Goal: Task Accomplishment & Management: Manage account settings

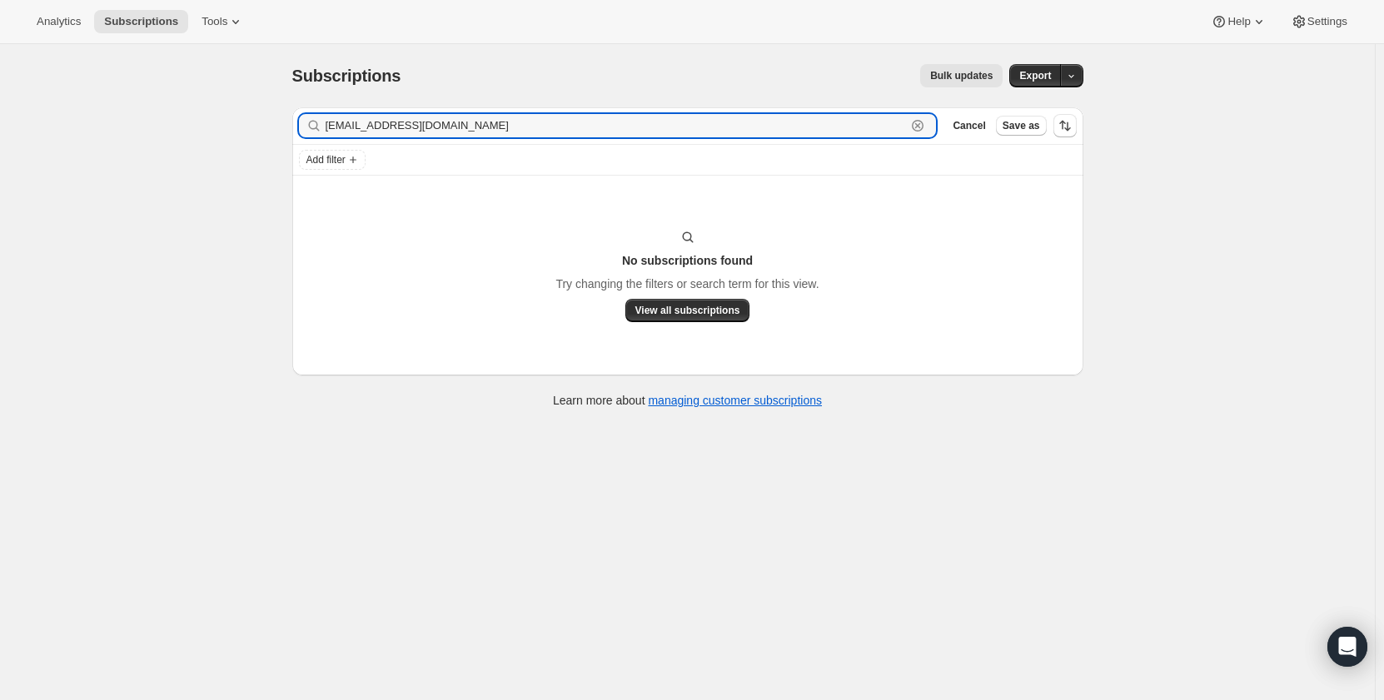
drag, startPoint x: 506, startPoint y: 122, endPoint x: 302, endPoint y: 118, distance: 203.3
click at [302, 118] on div "[EMAIL_ADDRESS][DOMAIN_NAME] Clear" at bounding box center [618, 125] width 638 height 23
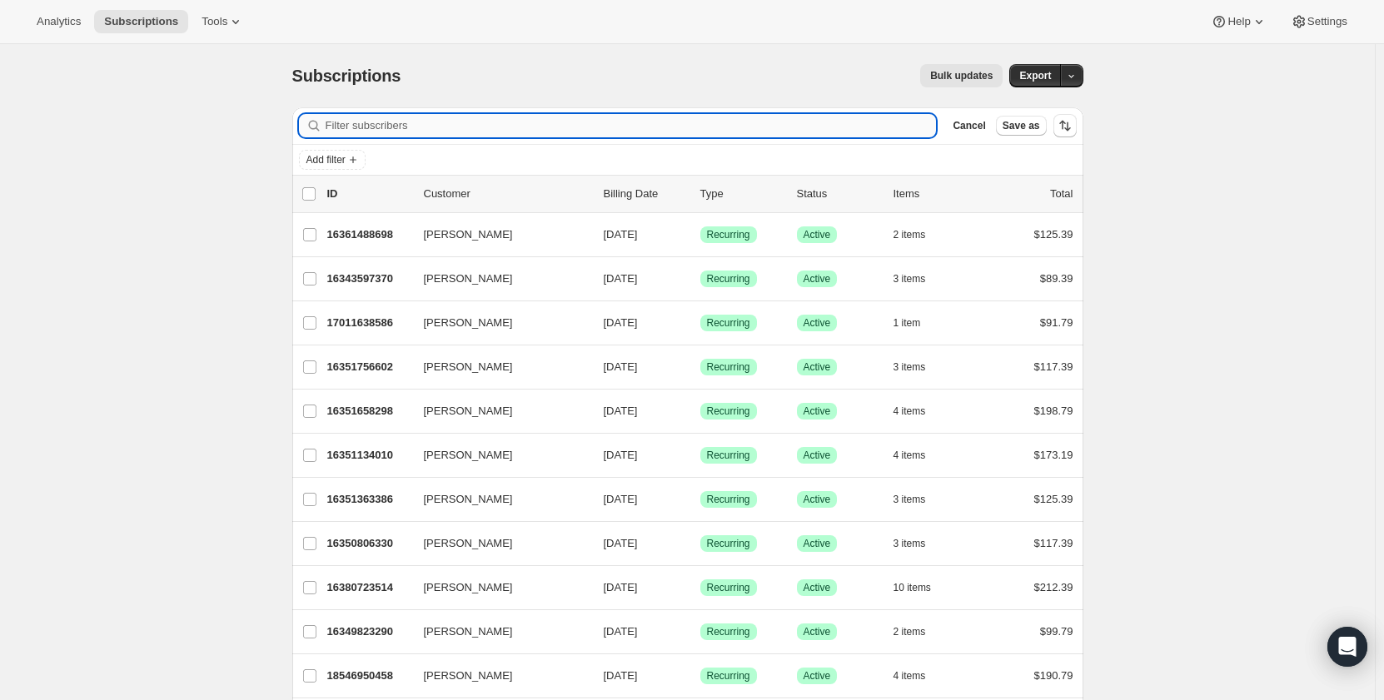
click at [388, 128] on input "Filter subscribers" at bounding box center [631, 125] width 611 height 23
paste input "[EMAIL_ADDRESS][DOMAIN_NAME]"
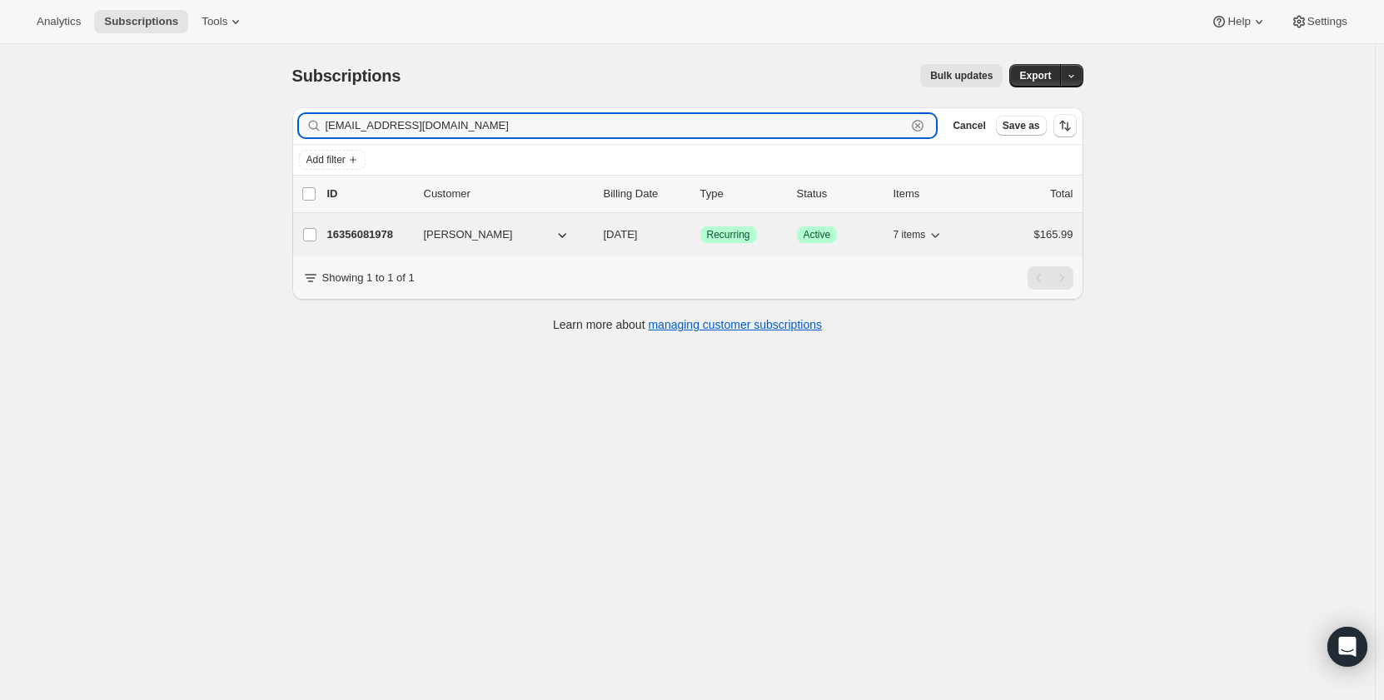
type input "[EMAIL_ADDRESS][DOMAIN_NAME]"
click at [369, 223] on div "16356081978 [PERSON_NAME] [DATE] Success Recurring Success Active 7 items $165.…" at bounding box center [700, 234] width 746 height 23
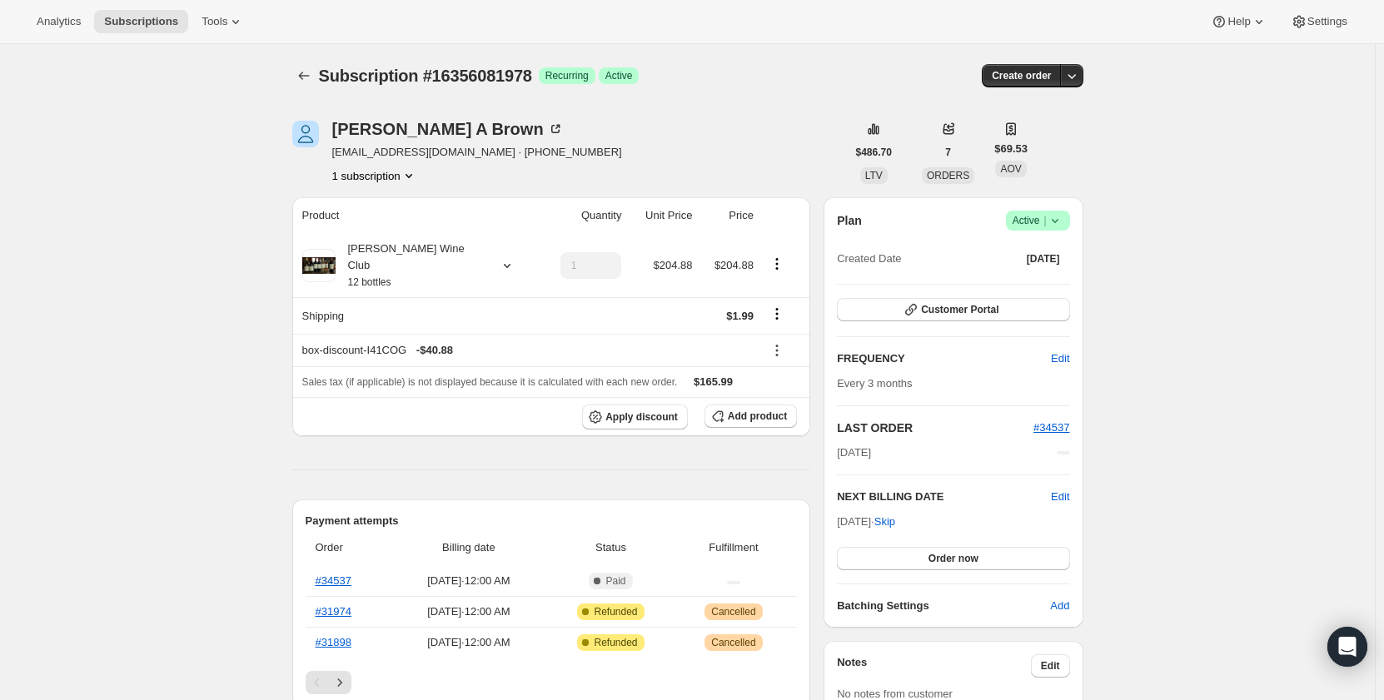
click at [1058, 219] on icon at bounding box center [1055, 220] width 17 height 17
click at [1054, 249] on span "Pause subscription" at bounding box center [1042, 253] width 92 height 12
